Goal: Transaction & Acquisition: Obtain resource

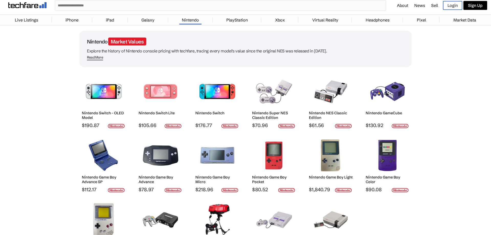
scroll to position [52, 0]
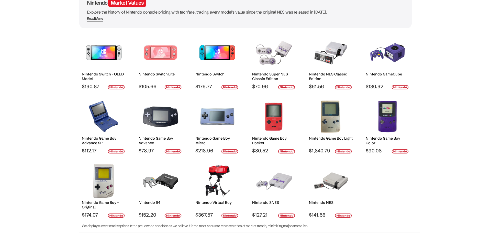
click at [216, 55] on img at bounding box center [217, 52] width 36 height 33
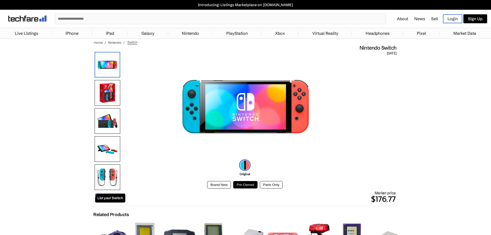
click at [72, 19] on input "text" at bounding box center [220, 19] width 331 height 10
click at [106, 35] on link "iPad" at bounding box center [109, 33] width 13 height 10
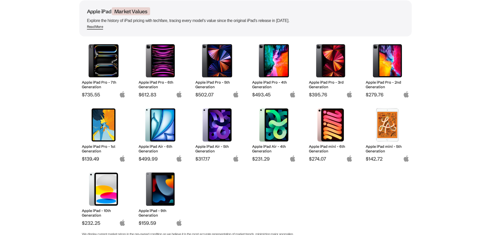
scroll to position [52, 0]
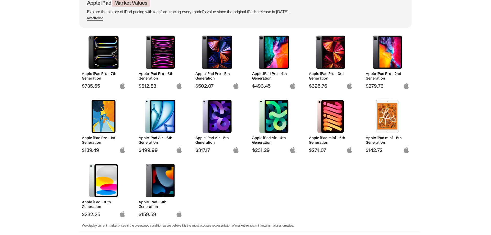
click at [165, 184] on img at bounding box center [161, 180] width 36 height 33
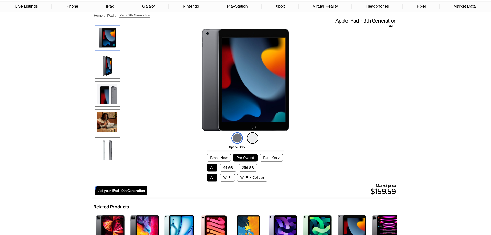
scroll to position [26, 0]
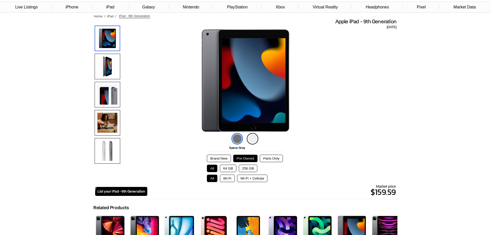
click at [229, 169] on button "64 GB" at bounding box center [228, 168] width 17 height 7
click at [231, 181] on button "Wi-Fi" at bounding box center [227, 178] width 15 height 7
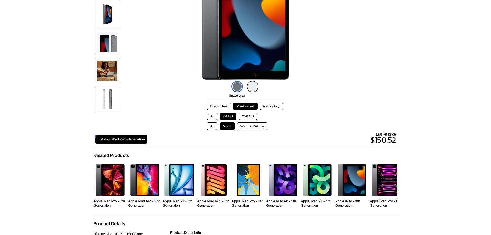
scroll to position [0, 0]
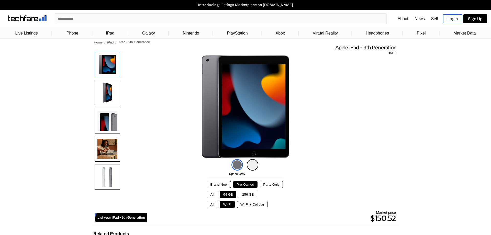
click at [107, 19] on input "text" at bounding box center [221, 19] width 332 height 10
click at [168, 18] on input "text" at bounding box center [221, 19] width 332 height 10
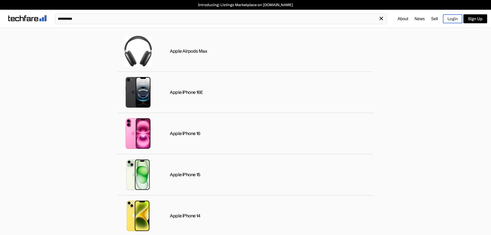
type input "**********"
click at [381, 16] on span "✕" at bounding box center [381, 18] width 5 height 7
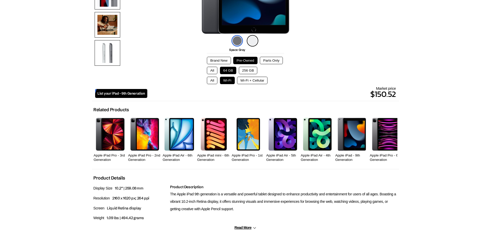
scroll to position [183, 0]
